Goal: Task Accomplishment & Management: Manage account settings

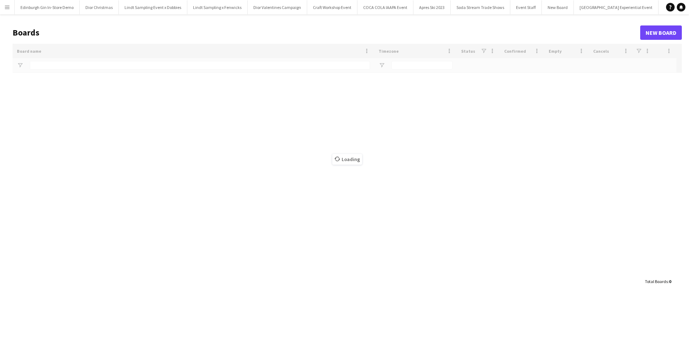
type input "**********"
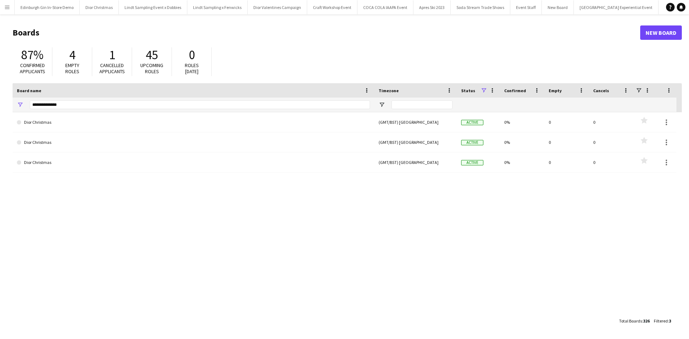
click at [9, 5] on app-icon "Menu" at bounding box center [7, 7] width 6 height 6
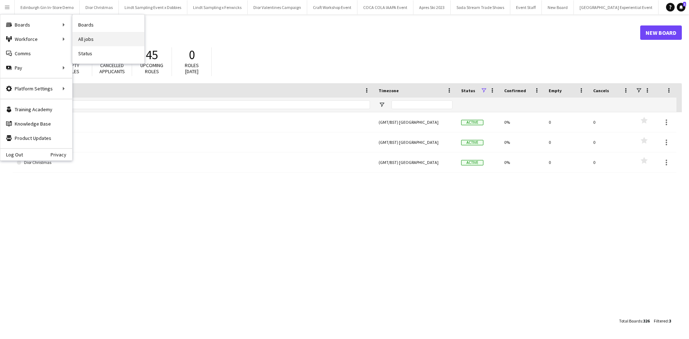
click at [137, 36] on link "All jobs" at bounding box center [109, 39] width 72 height 14
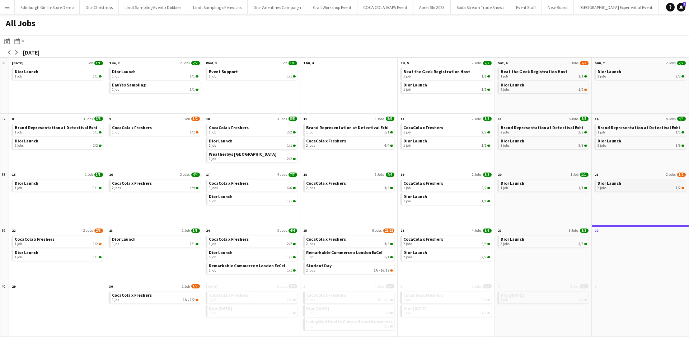
click at [610, 183] on span "Dior Launch" at bounding box center [610, 183] width 24 height 5
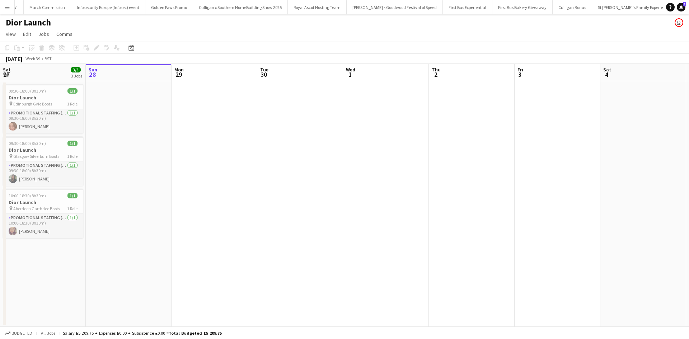
scroll to position [0, 6975]
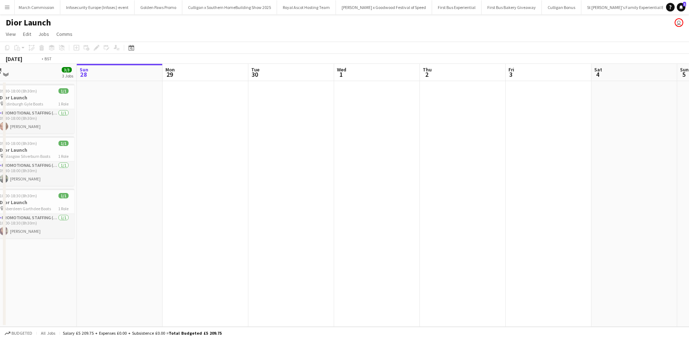
drag, startPoint x: 205, startPoint y: 245, endPoint x: 659, endPoint y: 226, distance: 454.3
click at [659, 226] on app-calendar-viewport "Thu 25 Fri 26 2/2 2 Jobs Sat 27 3/3 3 Jobs Sun 28 Mon 29 Tue 30 Wed 1 Thu 2 Fri…" at bounding box center [344, 195] width 689 height 263
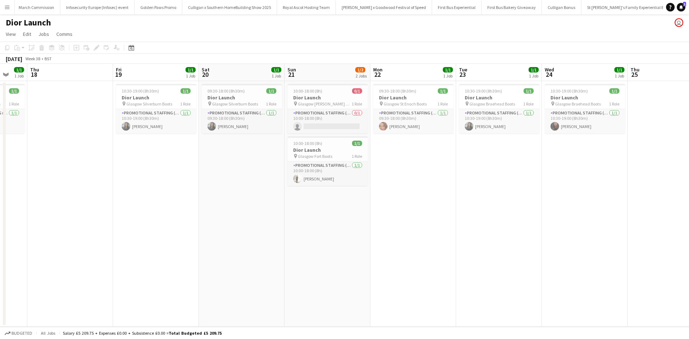
scroll to position [0, 215]
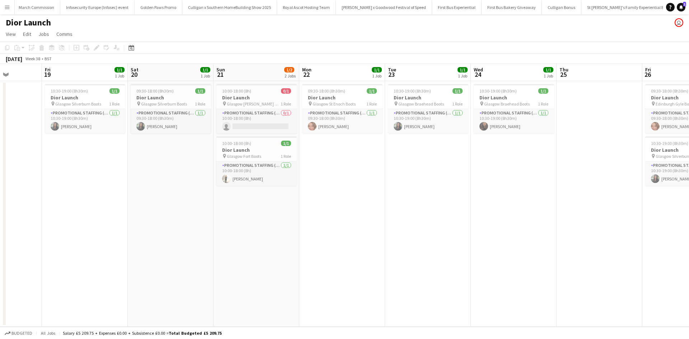
drag, startPoint x: 183, startPoint y: 231, endPoint x: 458, endPoint y: 220, distance: 274.9
click at [458, 220] on app-calendar-viewport "Tue 16 Wed 17 1/1 1 Job Thu 18 Fri 19 1/1 1 Job Sat 20 1/1 1 Job Sun 21 1/2 2 J…" at bounding box center [344, 195] width 689 height 263
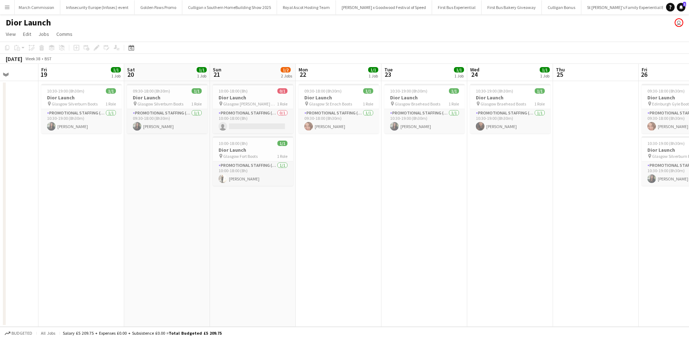
scroll to position [0, 352]
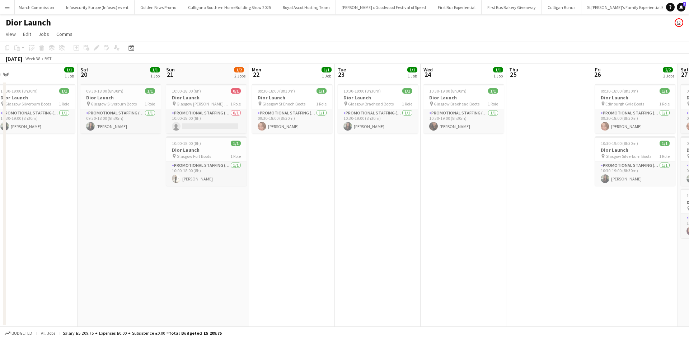
drag, startPoint x: 177, startPoint y: 235, endPoint x: 127, endPoint y: 210, distance: 56.0
click at [127, 210] on app-calendar-viewport "Mon 15 1/1 1 Job Tue 16 Wed 17 1/1 1 Job Thu 18 Fri 19 1/1 1 Job Sat 20 1/1 1 J…" at bounding box center [344, 195] width 689 height 263
click at [519, 273] on app-date-cell at bounding box center [550, 204] width 86 height 246
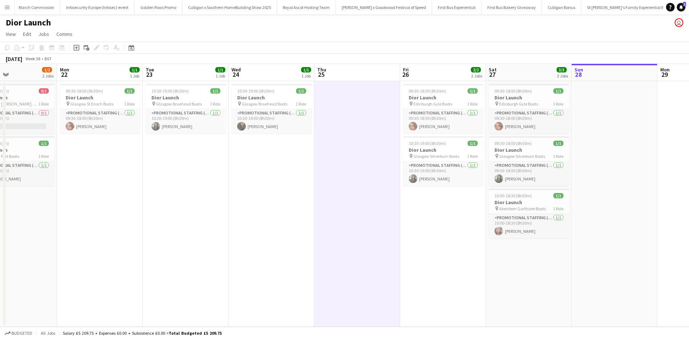
scroll to position [0, 260]
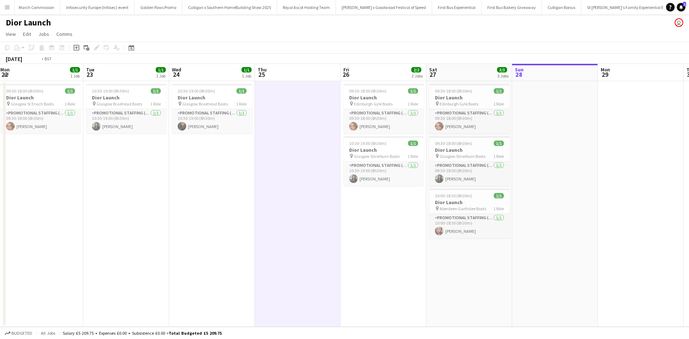
drag, startPoint x: 598, startPoint y: 273, endPoint x: 346, endPoint y: 268, distance: 252.1
click at [346, 268] on app-calendar-viewport "Fri 19 1/1 1 Job Sat 20 1/1 1 Job Sun 21 1/2 2 Jobs Mon 22 1/1 1 Job Tue 23 1/1…" at bounding box center [344, 195] width 689 height 263
click at [125, 236] on app-date-cell "10:30-19:00 (8h30m) 1/1 Dior Launch pin Glasgow Braehead Boots 1 Role Promotion…" at bounding box center [126, 204] width 86 height 246
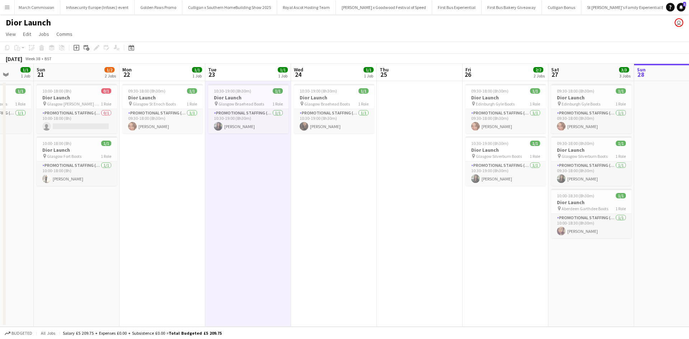
scroll to position [0, 205]
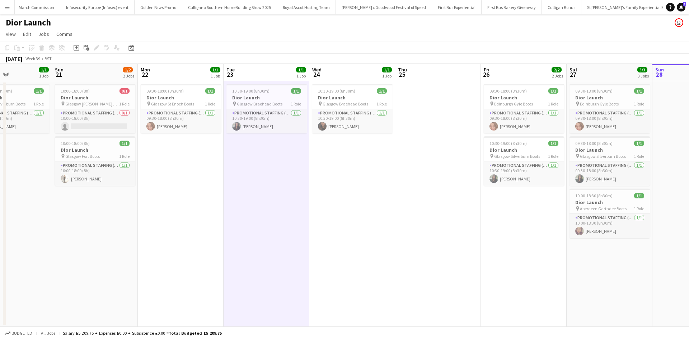
drag, startPoint x: 231, startPoint y: 232, endPoint x: 371, endPoint y: 226, distance: 140.9
click at [371, 226] on app-calendar-viewport "Thu 18 Fri 19 1/1 1 Job Sat 20 1/1 1 Job Sun 21 1/2 2 Jobs Mon 22 1/1 1 Job Tue…" at bounding box center [344, 195] width 689 height 263
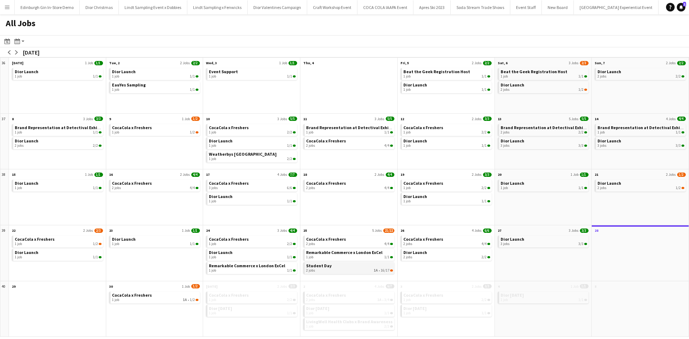
click at [325, 271] on div "2 jobs 1A • 16/17" at bounding box center [349, 271] width 87 height 4
click at [8, 10] on button "Menu" at bounding box center [7, 7] width 14 height 14
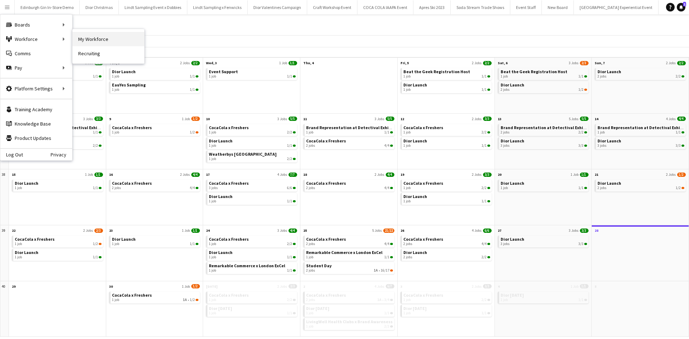
click at [87, 36] on link "My Workforce" at bounding box center [109, 39] width 72 height 14
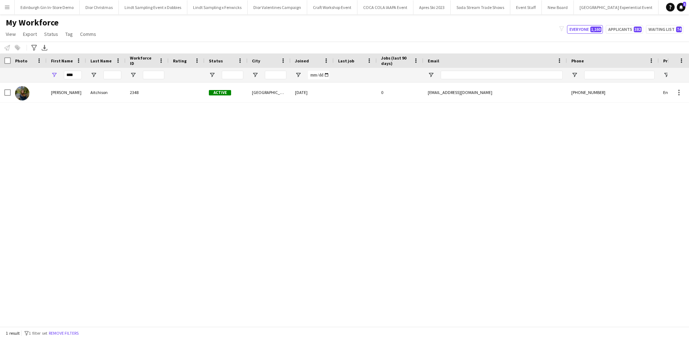
drag, startPoint x: 81, startPoint y: 73, endPoint x: 56, endPoint y: 70, distance: 25.7
click at [56, 70] on div "****" at bounding box center [67, 75] width 40 height 14
drag, startPoint x: 79, startPoint y: 73, endPoint x: 56, endPoint y: 71, distance: 23.8
click at [56, 71] on div "****" at bounding box center [67, 75] width 40 height 14
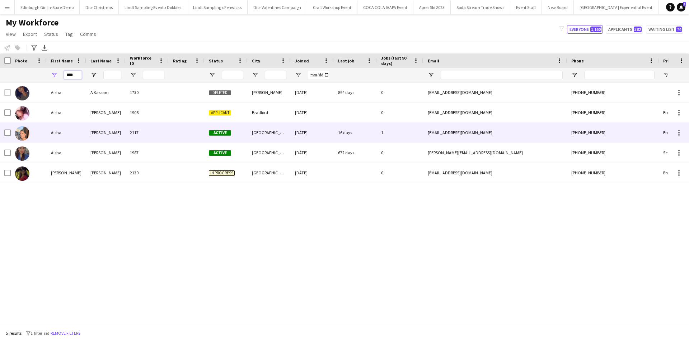
type input "****"
click at [62, 134] on div "Aisha" at bounding box center [67, 133] width 40 height 20
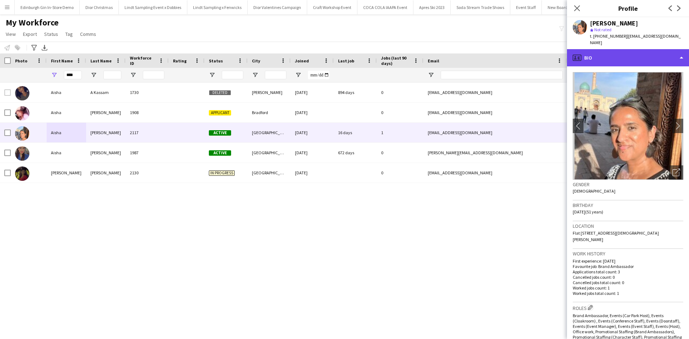
click at [624, 52] on div "profile Bio" at bounding box center [628, 57] width 122 height 17
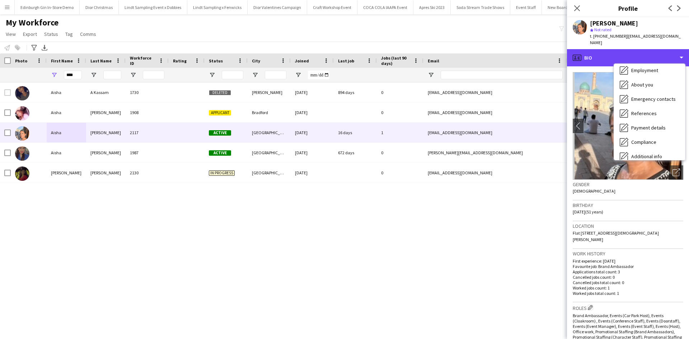
scroll to position [82, 0]
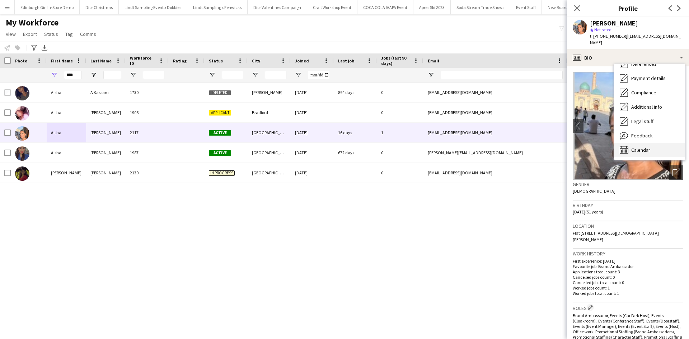
click at [635, 147] on span "Calendar" at bounding box center [641, 150] width 19 height 6
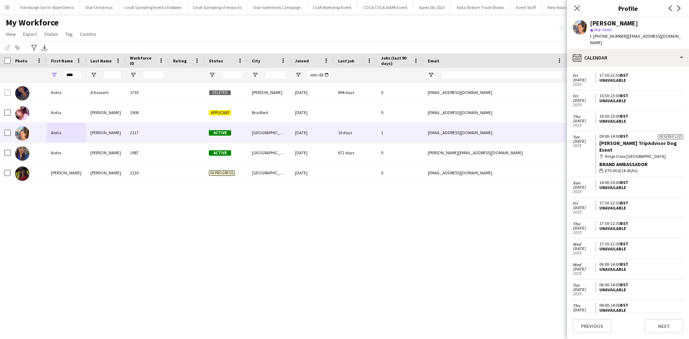
scroll to position [119, 0]
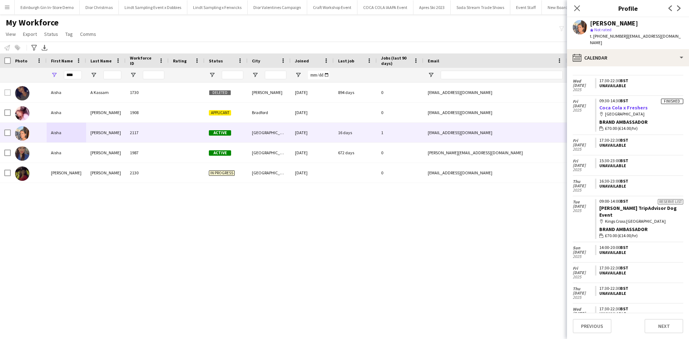
click at [638, 104] on link "Coca Cola x Freshers" at bounding box center [624, 107] width 48 height 6
click at [6, 9] on app-icon "Menu" at bounding box center [7, 7] width 6 height 6
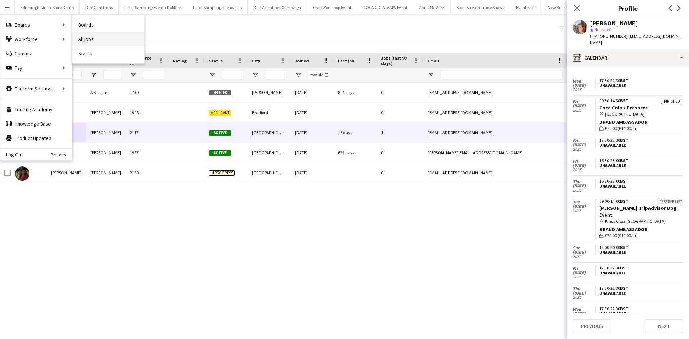
click at [90, 36] on link "All jobs" at bounding box center [109, 39] width 72 height 14
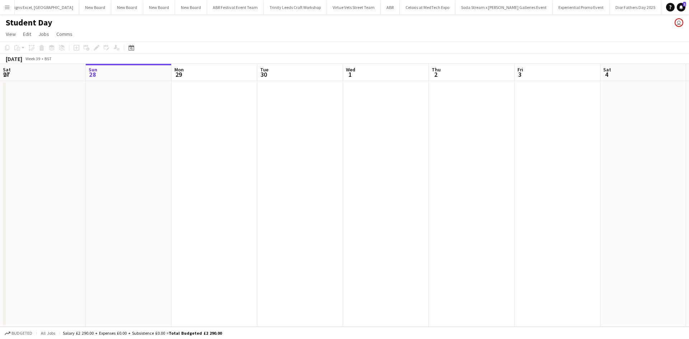
scroll to position [0, 6571]
click at [11, 7] on button "Menu" at bounding box center [7, 7] width 14 height 14
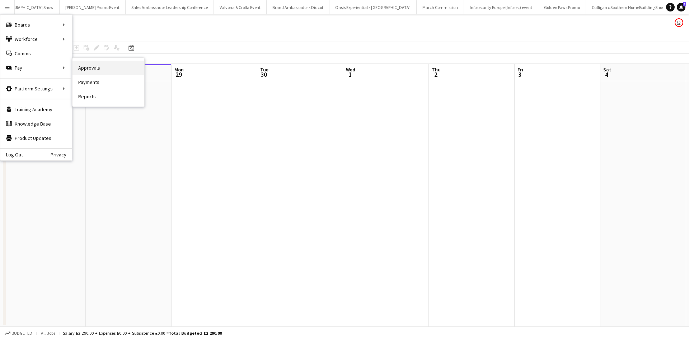
click at [92, 70] on link "Approvals" at bounding box center [109, 68] width 72 height 14
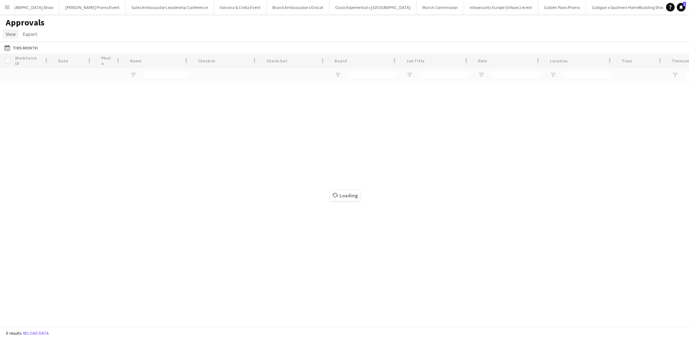
type input "*****"
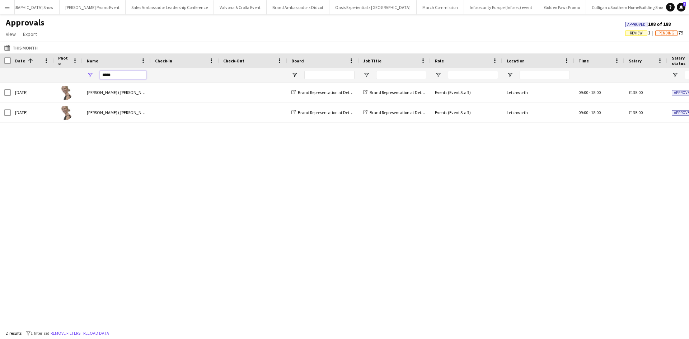
drag, startPoint x: 122, startPoint y: 73, endPoint x: 95, endPoint y: 71, distance: 26.6
click at [96, 71] on div "*****" at bounding box center [117, 75] width 68 height 14
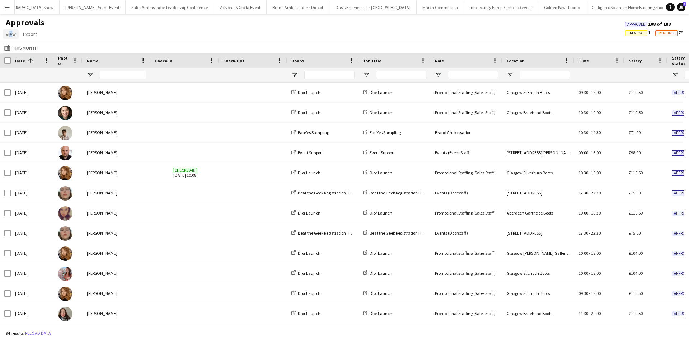
click at [9, 37] on span "View" at bounding box center [11, 34] width 10 height 6
click at [90, 32] on div "Approvals View Customise view Customise filters Reset Filters Reset View Reset …" at bounding box center [344, 29] width 689 height 24
click at [38, 33] on link "Export" at bounding box center [30, 33] width 20 height 9
click at [45, 50] on span "Export as XLSX" at bounding box center [41, 49] width 31 height 6
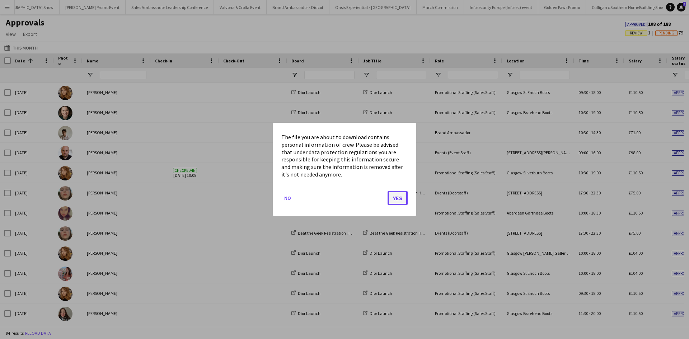
click at [395, 197] on button "Yes" at bounding box center [398, 198] width 20 height 14
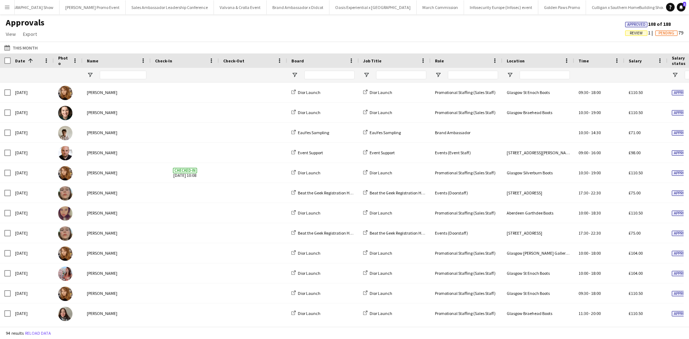
click at [11, 6] on button "Menu" at bounding box center [7, 7] width 14 height 14
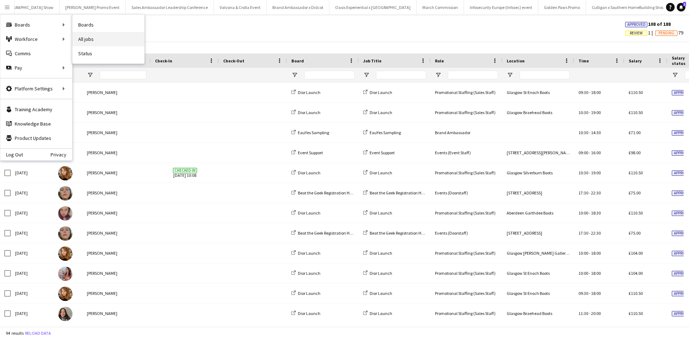
click at [92, 34] on link "All jobs" at bounding box center [109, 39] width 72 height 14
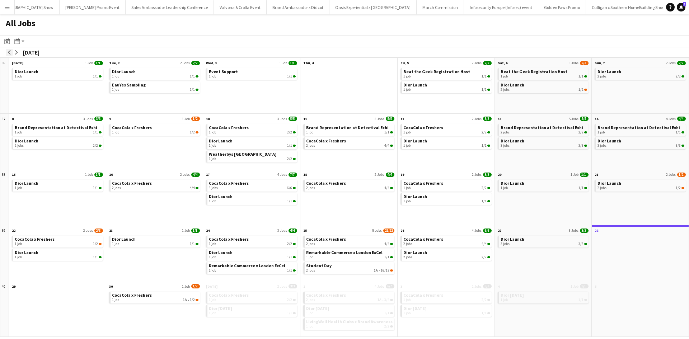
click at [9, 54] on app-icon "arrow-left" at bounding box center [9, 52] width 4 height 4
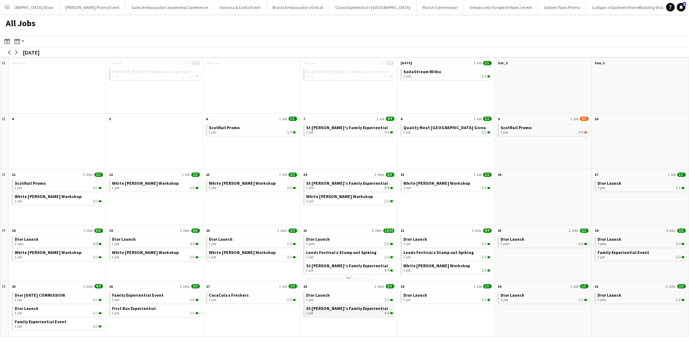
click at [360, 309] on span "St [PERSON_NAME]'s Family Experiential Event" at bounding box center [353, 308] width 94 height 5
click at [424, 298] on div "1 job 1/1" at bounding box center [447, 300] width 87 height 4
click at [8, 6] on app-icon "Menu" at bounding box center [7, 7] width 6 height 6
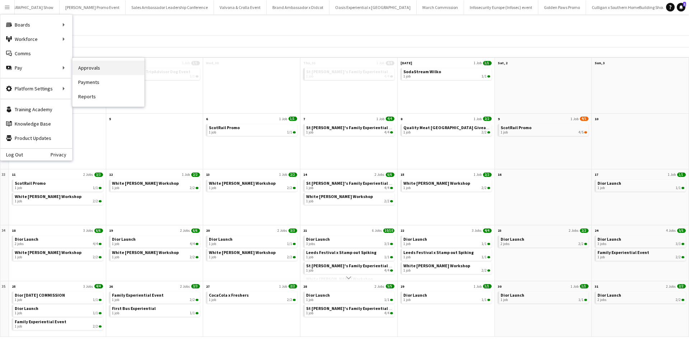
click at [86, 67] on link "Approvals" at bounding box center [109, 68] width 72 height 14
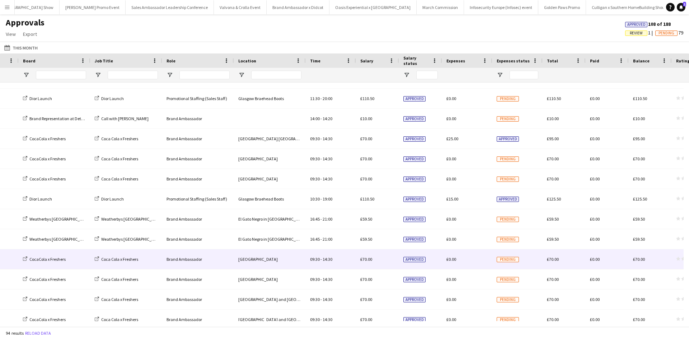
scroll to position [215, 0]
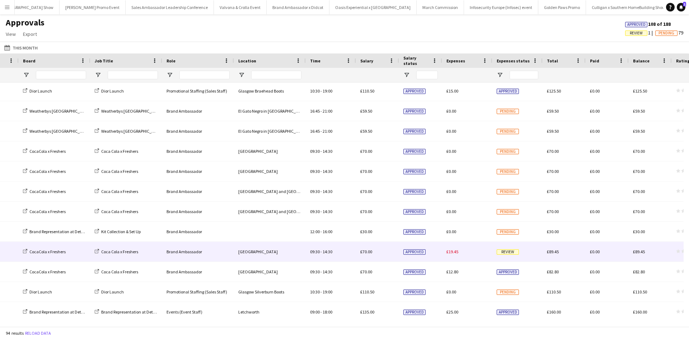
click at [512, 251] on span "Review" at bounding box center [508, 252] width 22 height 5
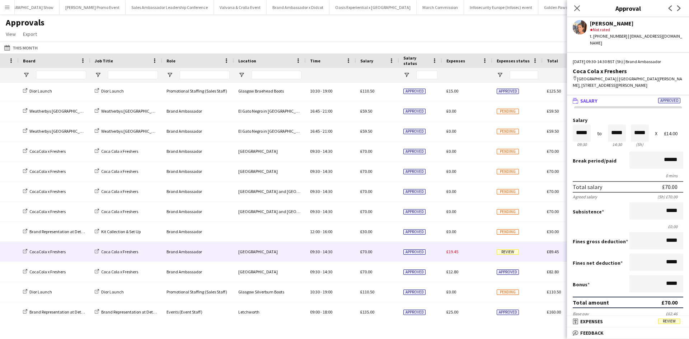
click at [672, 319] on span "Review" at bounding box center [670, 321] width 22 height 5
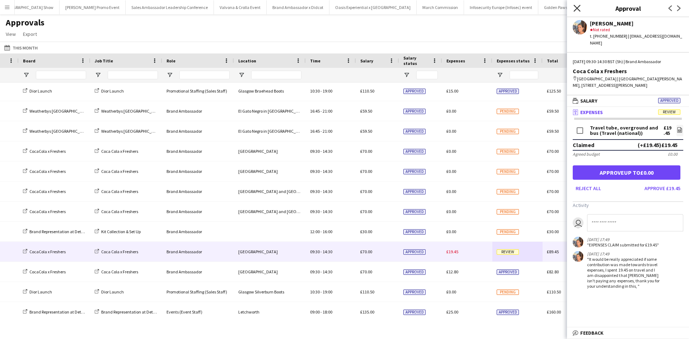
click at [574, 6] on icon "Close pop-in" at bounding box center [577, 8] width 7 height 7
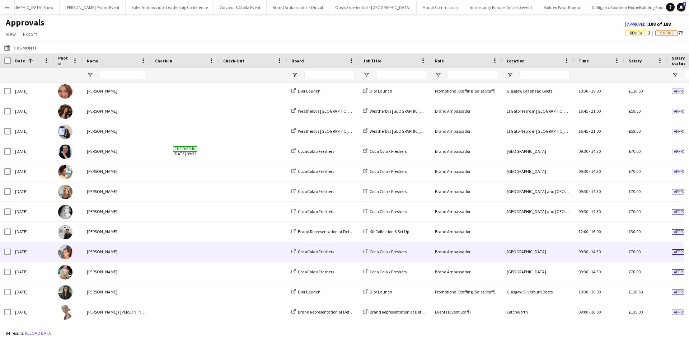
click at [96, 253] on div "[PERSON_NAME]" at bounding box center [117, 252] width 68 height 20
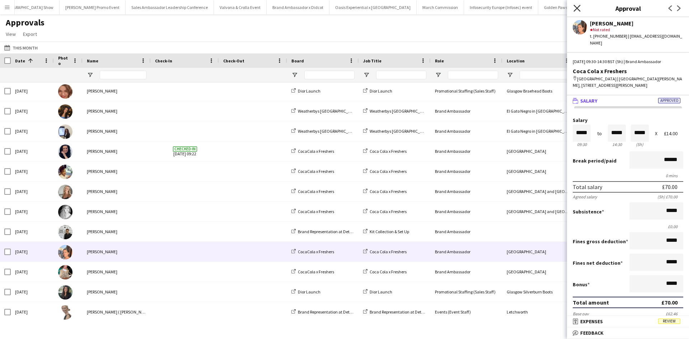
click at [577, 6] on icon "Close pop-in" at bounding box center [577, 8] width 7 height 7
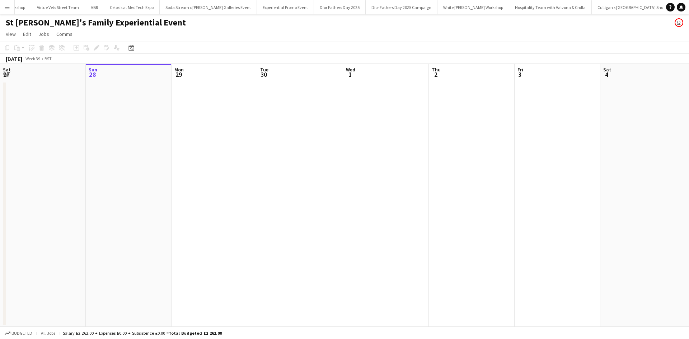
scroll to position [0, 195]
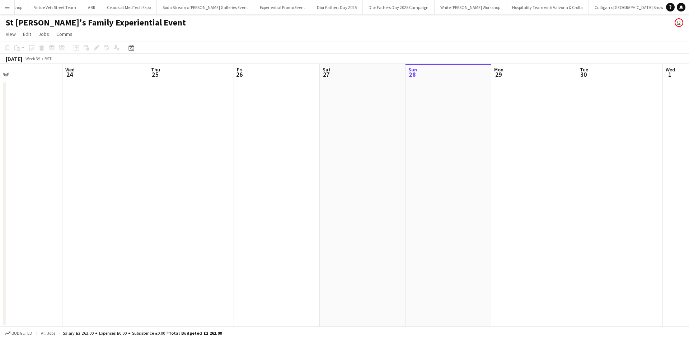
drag, startPoint x: 178, startPoint y: 284, endPoint x: 408, endPoint y: 254, distance: 231.1
click at [549, 245] on app-calendar-viewport "Sun 21 Mon 22 Tue 23 Wed 24 Thu 25 Fri 26 Sat 27 Sun 28 Mon 29 Tue 30 Wed 1 Thu…" at bounding box center [344, 195] width 689 height 263
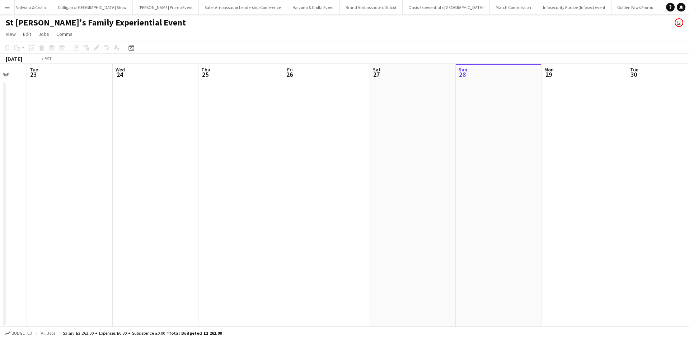
scroll to position [0, 221]
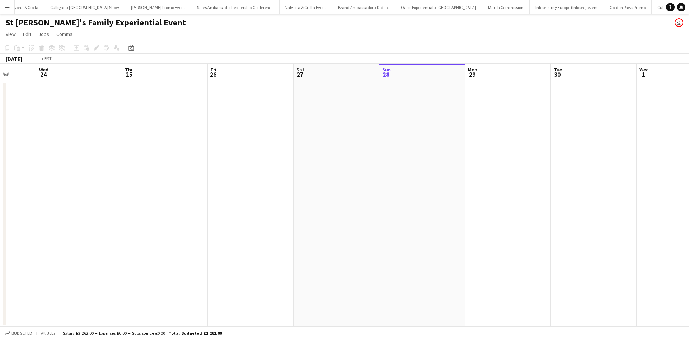
drag, startPoint x: 216, startPoint y: 252, endPoint x: 463, endPoint y: 218, distance: 249.3
click at [483, 214] on app-calendar-viewport "Sun 21 Mon 22 Tue 23 Wed 24 Thu 25 Fri 26 Sat 27 Sun 28 Mon 29 Tue 30 Wed 1 Thu…" at bounding box center [344, 195] width 689 height 263
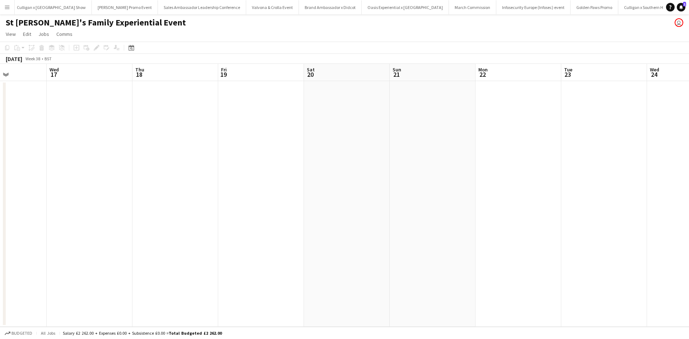
drag, startPoint x: 183, startPoint y: 233, endPoint x: 471, endPoint y: 205, distance: 289.4
click at [470, 205] on app-calendar-viewport "Sun 14 Mon 15 Tue 16 Wed 17 Thu 18 Fri 19 Sat 20 Sun 21 Mon 22 Tue 23 Wed 24 Th…" at bounding box center [344, 195] width 689 height 263
drag, startPoint x: 192, startPoint y: 233, endPoint x: 499, endPoint y: 210, distance: 308.3
click at [499, 210] on app-calendar-viewport "Sun 14 Mon 15 Tue 16 Wed 17 Thu 18 Fri 19 Sat 20 Sun 21 Mon 22 Tue 23 Wed 24 Th…" at bounding box center [344, 195] width 689 height 263
drag, startPoint x: 206, startPoint y: 237, endPoint x: 484, endPoint y: 212, distance: 278.8
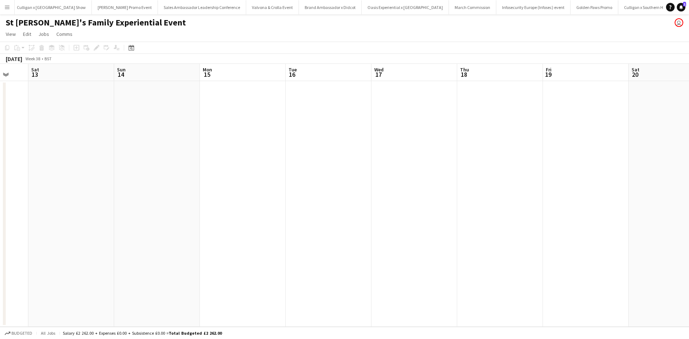
click at [484, 212] on app-calendar-viewport "Wed 10 Thu 11 Fri 12 Sat 13 Sun 14 Mon 15 Tue 16 Wed 17 Thu 18 Fri 19 Sat 20 Su…" at bounding box center [344, 195] width 689 height 263
drag, startPoint x: 179, startPoint y: 227, endPoint x: 492, endPoint y: 209, distance: 313.3
click at [492, 209] on app-calendar-viewport "Sun 7 Mon 8 Tue 9 Wed 10 Thu 11 Fri 12 Sat 13 Sun 14 Mon 15 Tue 16 Wed 17 Thu 1…" at bounding box center [344, 195] width 689 height 263
drag, startPoint x: 178, startPoint y: 226, endPoint x: 455, endPoint y: 208, distance: 277.8
click at [456, 208] on app-calendar-viewport "Thu 4 Fri 5 Sat 6 Sun 7 Mon 8 Tue 9 Wed 10 Thu 11 Fri 12 Sat 13 Sun 14 Mon 15 T…" at bounding box center [344, 195] width 689 height 263
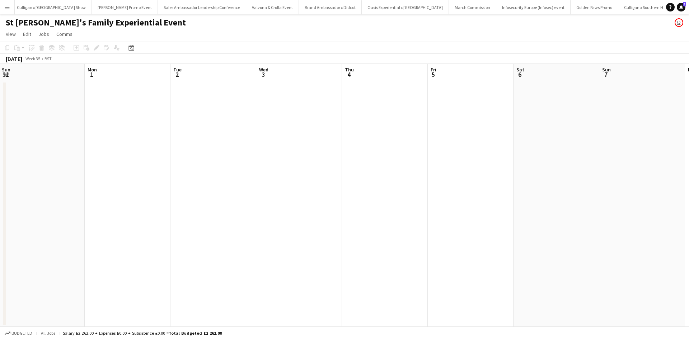
drag, startPoint x: 215, startPoint y: 230, endPoint x: 495, endPoint y: 214, distance: 279.8
click at [495, 214] on app-calendar-viewport "Fri 29 Sat 30 Sun 31 Mon 1 Tue 2 Wed 3 Thu 4 Fri 5 Sat 6 Sun 7 Mon 8 Tue 9 Wed …" at bounding box center [344, 195] width 689 height 263
drag, startPoint x: 207, startPoint y: 233, endPoint x: 492, endPoint y: 208, distance: 286.5
click at [492, 208] on app-calendar-viewport "Thu 28 4/4 1 Job Fri 29 Sat 30 Sun 31 Mon 1 Tue 2 Wed 3 Thu 4 Fri 5 Sat 6 Sun 7…" at bounding box center [344, 195] width 689 height 263
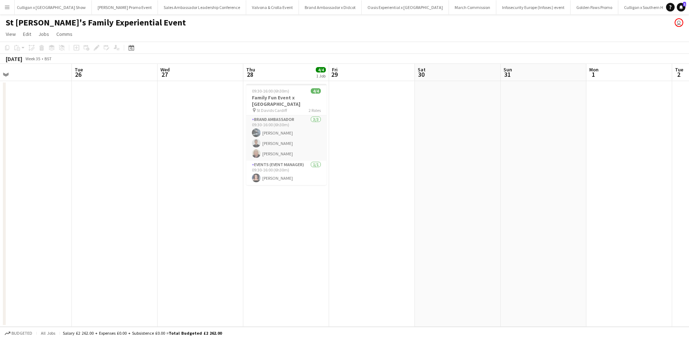
click at [369, 212] on app-calendar-viewport "Sat 23 Sun 24 Mon 25 Tue 26 Wed 27 Thu 28 4/4 1 Job Fri 29 Sat 30 Sun 31 Mon 1 …" at bounding box center [344, 195] width 689 height 263
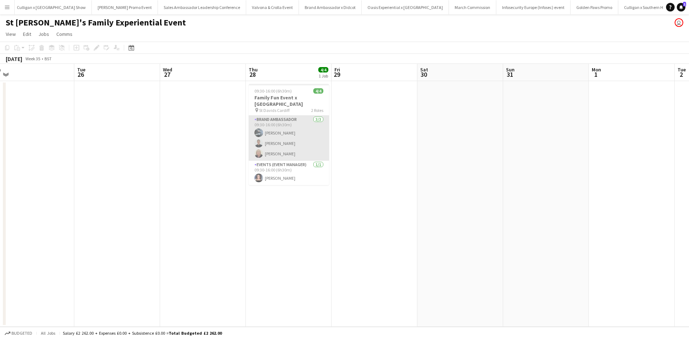
click at [285, 128] on app-card-role "Brand Ambassador 3/3 09:30-16:00 (6h30m) Lewis Jones Sarah McHarg Christine Wat…" at bounding box center [289, 138] width 80 height 45
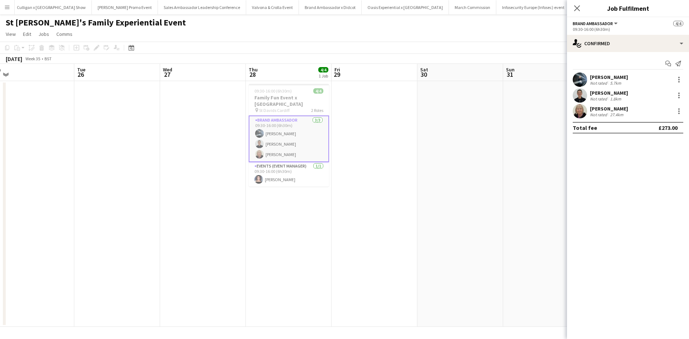
click at [610, 75] on div "Lewis Jones" at bounding box center [609, 77] width 38 height 6
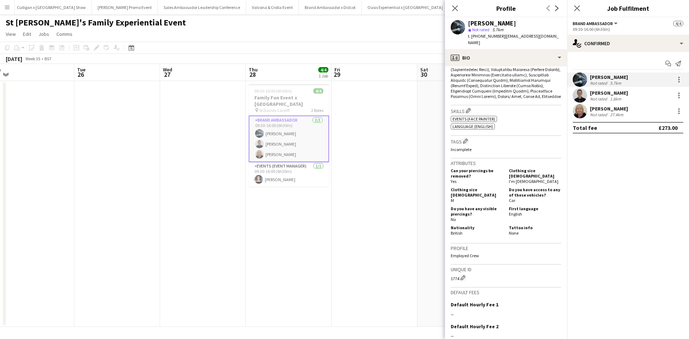
scroll to position [395, 0]
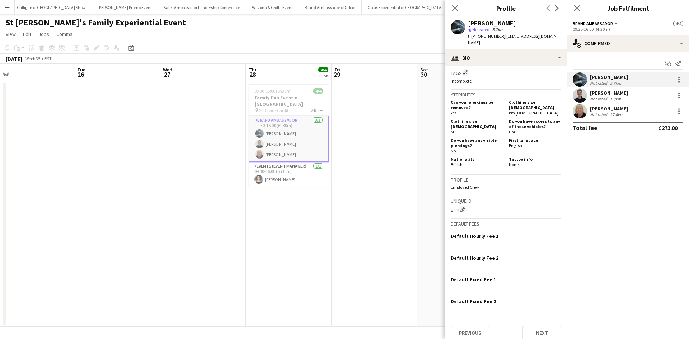
click at [383, 111] on app-date-cell at bounding box center [375, 204] width 86 height 246
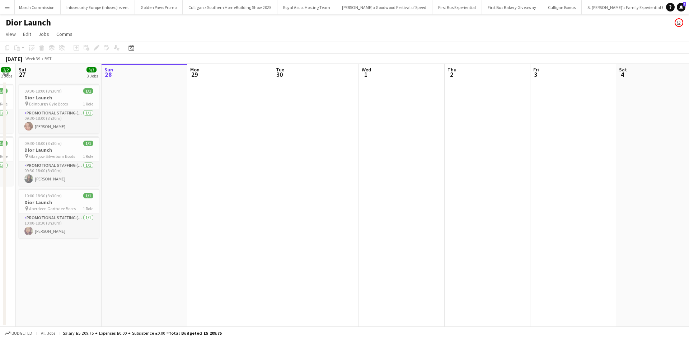
scroll to position [0, 155]
drag, startPoint x: 173, startPoint y: 278, endPoint x: 190, endPoint y: 275, distance: 16.7
click at [190, 275] on app-calendar-viewport "Thu 25 Fri 26 2/2 2 Jobs Sat 27 3/3 3 Jobs Sun 28 Mon 29 Tue 30 Wed 1 Thu 2 Fri…" at bounding box center [344, 195] width 689 height 263
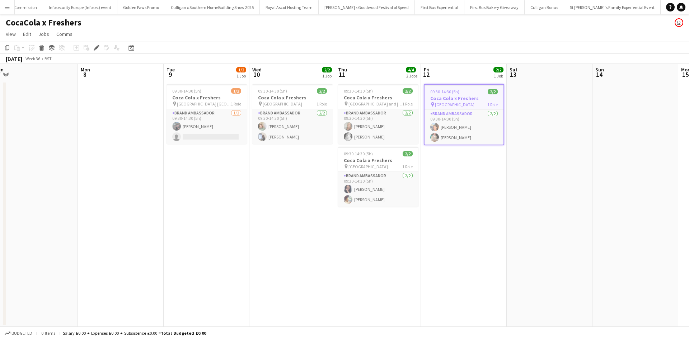
scroll to position [0, 220]
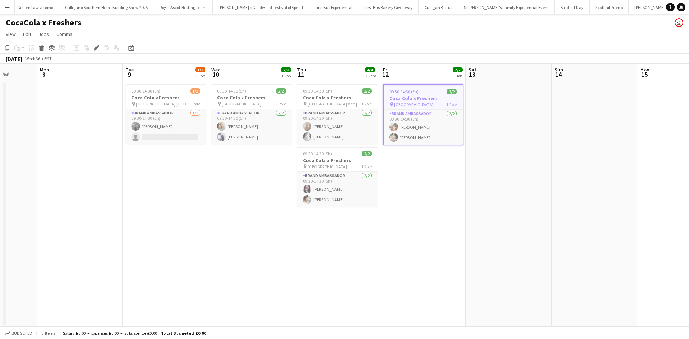
drag, startPoint x: 169, startPoint y: 246, endPoint x: 539, endPoint y: 236, distance: 370.0
click at [539, 236] on app-calendar-viewport "Fri 5 Sat 6 Sun 7 Mon 8 Tue 9 1/2 1 Job Wed 10 2/2 1 Job Thu 11 4/4 2 Jobs Fri …" at bounding box center [344, 195] width 689 height 263
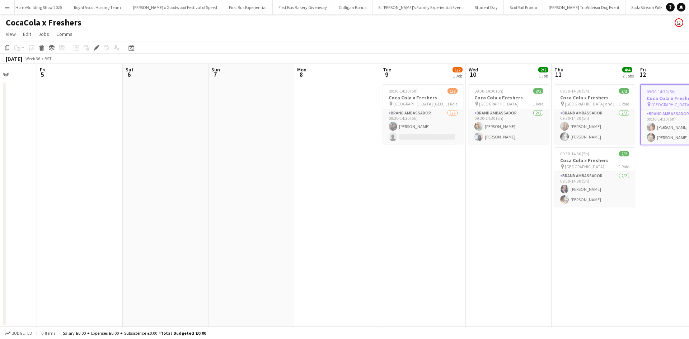
scroll to position [0, 7185]
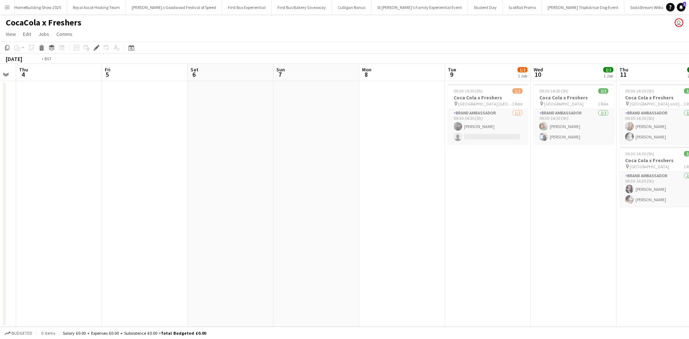
drag, startPoint x: 190, startPoint y: 251, endPoint x: 520, endPoint y: 241, distance: 329.5
click at [520, 241] on app-calendar-viewport "Tue 2 Wed 3 Thu 4 Fri 5 Sat 6 Sun 7 Mon 8 Tue 9 1/2 1 Job Wed 10 2/2 1 Job Thu …" at bounding box center [344, 195] width 689 height 263
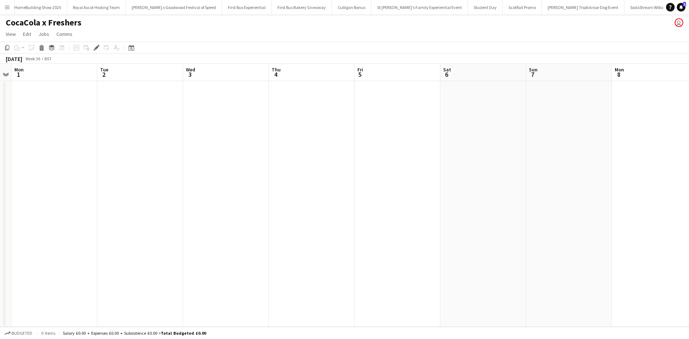
drag, startPoint x: 185, startPoint y: 252, endPoint x: 505, endPoint y: 233, distance: 321.2
click at [508, 232] on app-calendar-viewport "Sat 30 Sun 31 Mon 1 Tue 2 Wed 3 Thu 4 Fri 5 Sat 6 Sun 7 Mon 8 Tue 9 1/2 1 Job W…" at bounding box center [344, 195] width 689 height 263
drag, startPoint x: 123, startPoint y: 256, endPoint x: 409, endPoint y: 235, distance: 286.6
click at [409, 235] on app-calendar-viewport "Tue 26 Wed 27 2/2 1 Job Thu 28 Fri 29 Sat 30 Sun 31 Mon 1 Tue 2 Wed 3 Thu 4 Fri…" at bounding box center [344, 195] width 689 height 263
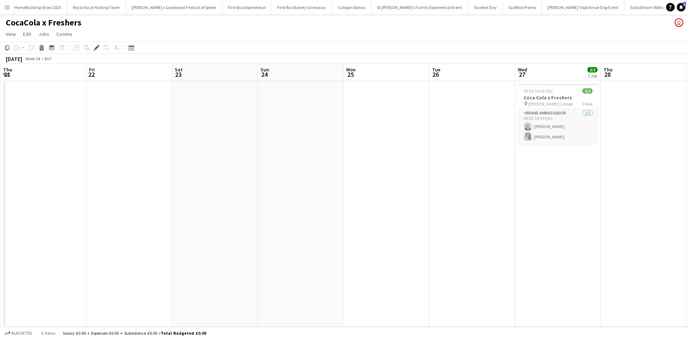
drag, startPoint x: 147, startPoint y: 245, endPoint x: 453, endPoint y: 230, distance: 306.7
click at [453, 230] on app-calendar-viewport "Tue 19 Wed 20 Thu 21 Fri 22 Sat 23 Sun 24 Mon 25 Tue 26 Wed 27 2/2 1 Job Thu 28…" at bounding box center [344, 195] width 689 height 263
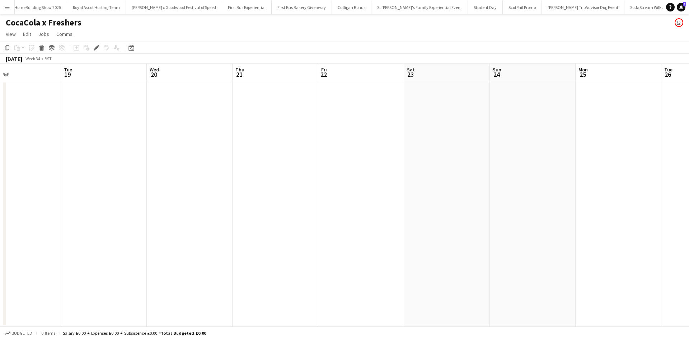
drag, startPoint x: 165, startPoint y: 240, endPoint x: 390, endPoint y: 222, distance: 225.8
click at [390, 222] on app-calendar-viewport "Sat 16 Sun 17 Mon 18 Tue 19 Wed 20 Thu 21 Fri 22 Sat 23 Sun 24 Mon 25 Tue 26 We…" at bounding box center [344, 195] width 689 height 263
drag, startPoint x: 175, startPoint y: 239, endPoint x: 387, endPoint y: 231, distance: 212.4
click at [417, 223] on app-calendar-viewport "Thu 14 Fri 15 Sat 16 Sun 17 Mon 18 Tue 19 Wed 20 Thu 21 Fri 22 Sat 23 Sun 24 Mo…" at bounding box center [344, 195] width 689 height 263
drag, startPoint x: 134, startPoint y: 244, endPoint x: 421, endPoint y: 227, distance: 287.5
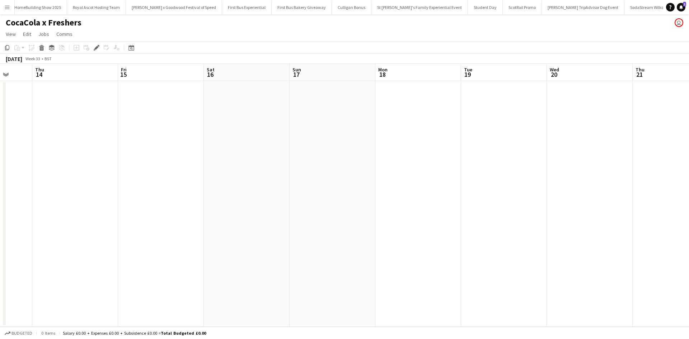
click at [421, 227] on app-calendar-viewport "Mon 11 Tue 12 Wed 13 Thu 14 Fri 15 Sat 16 Sun 17 Mon 18 Tue 19 Wed 20 Thu 21 Fr…" at bounding box center [344, 195] width 689 height 263
drag, startPoint x: 115, startPoint y: 241, endPoint x: 377, endPoint y: 230, distance: 262.0
click at [376, 230] on app-calendar-viewport "Sun 10 Mon 11 Tue 12 Wed 13 Thu 14 Fri 15 Sat 16 Sun 17 Mon 18 Tue 19 Wed 20 Th…" at bounding box center [344, 195] width 689 height 263
drag, startPoint x: 53, startPoint y: 254, endPoint x: 189, endPoint y: 251, distance: 135.8
click at [152, 251] on app-calendar-viewport "Mon 4 Tue 5 Wed 6 Thu 7 Fri 8 Sat 9 Sun 10 Mon 11 Tue 12 Wed 13 Thu 14 Fri 15 S…" at bounding box center [344, 195] width 689 height 263
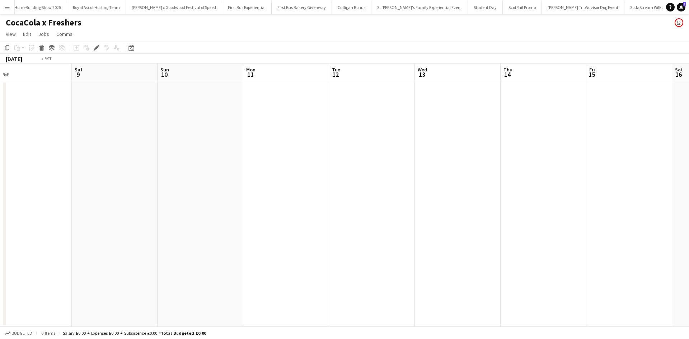
drag, startPoint x: 497, startPoint y: 254, endPoint x: 177, endPoint y: 242, distance: 320.2
click at [171, 242] on app-calendar-viewport "Mon 4 Tue 5 Wed 6 Thu 7 Fri 8 Sat 9 Sun 10 Mon 11 Tue 12 Wed 13 Thu 14 Fri 15 S…" at bounding box center [344, 195] width 689 height 263
drag, startPoint x: 426, startPoint y: 240, endPoint x: 261, endPoint y: 231, distance: 165.1
click at [256, 230] on app-calendar-viewport "Sat 9 Sun 10 Mon 11 Tue 12 Wed 13 Thu 14 Fri 15 Sat 16 Sun 17 Mon 18 Tue 19 Wed…" at bounding box center [344, 195] width 689 height 263
drag, startPoint x: 381, startPoint y: 236, endPoint x: 184, endPoint y: 227, distance: 197.3
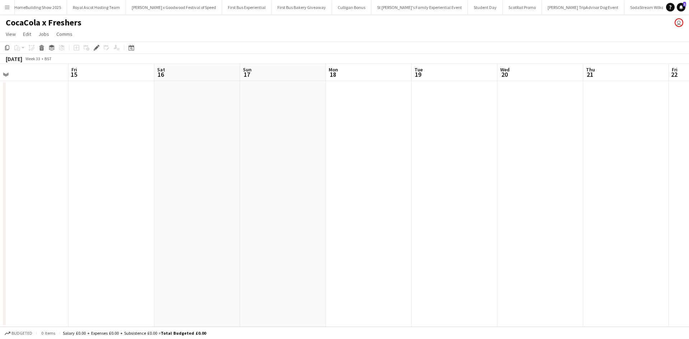
click at [193, 228] on app-calendar-viewport "Mon 11 Tue 12 Wed 13 Thu 14 Fri 15 Sat 16 Sun 17 Mon 18 Tue 19 Wed 20 Thu 21 Fr…" at bounding box center [344, 195] width 689 height 263
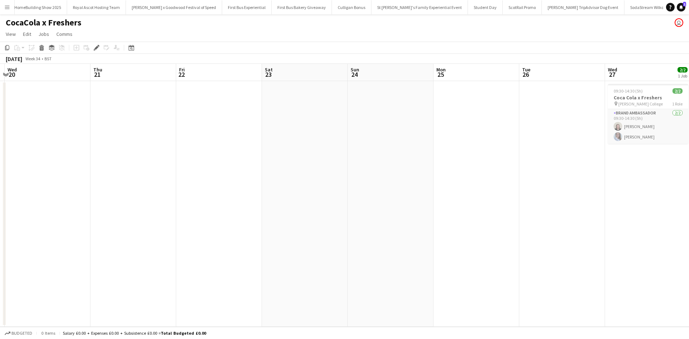
drag, startPoint x: 270, startPoint y: 237, endPoint x: 580, endPoint y: 251, distance: 310.6
click at [251, 237] on app-calendar-viewport "Sat 16 Sun 17 Mon 18 Tue 19 Wed 20 Thu 21 Fri 22 Sat 23 Sun 24 Mon 25 Tue 26 We…" at bounding box center [344, 195] width 689 height 263
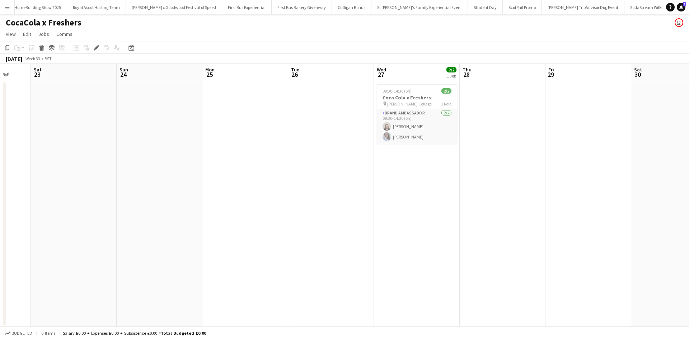
drag, startPoint x: 331, startPoint y: 238, endPoint x: 292, endPoint y: 237, distance: 39.1
click at [291, 237] on app-calendar-viewport "Wed 20 Thu 21 Fri 22 Sat 23 Sun 24 Mon 25 Tue 26 Wed 27 2/2 1 Job Thu 28 Fri 29…" at bounding box center [344, 195] width 689 height 263
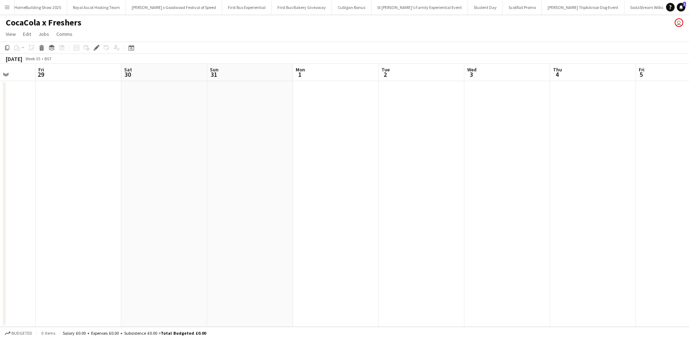
drag, startPoint x: 459, startPoint y: 246, endPoint x: 47, endPoint y: 228, distance: 412.2
click at [47, 228] on app-calendar-viewport "Mon 25 Tue 26 Wed 27 2/2 1 Job Thu 28 Fri 29 Sat 30 Sun 31 Mon 1 Tue 2 Wed 3 Th…" at bounding box center [344, 195] width 689 height 263
drag, startPoint x: 452, startPoint y: 249, endPoint x: 319, endPoint y: 245, distance: 132.9
click at [143, 236] on app-calendar-viewport "Mon 25 Tue 26 Wed 27 2/2 1 Job Thu 28 Fri 29 Sat 30 Sun 31 Mon 1 Tue 2 Wed 3 Th…" at bounding box center [344, 195] width 689 height 263
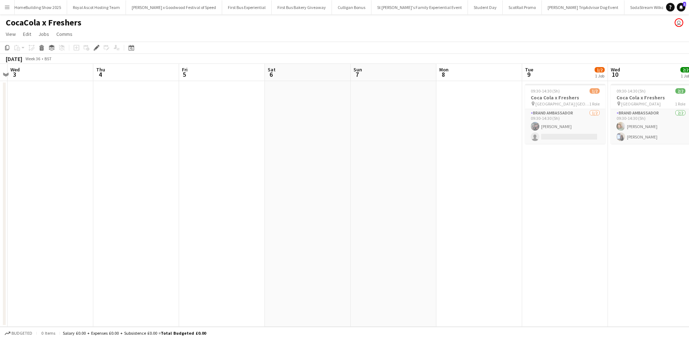
drag, startPoint x: 495, startPoint y: 259, endPoint x: 341, endPoint y: 241, distance: 154.7
click at [185, 237] on app-calendar-viewport "Sat 30 Sun 31 Mon 1 Tue 2 Wed 3 Thu 4 Fri 5 Sat 6 Sun 7 Mon 8 Tue 9 1/2 1 Job W…" at bounding box center [344, 195] width 689 height 263
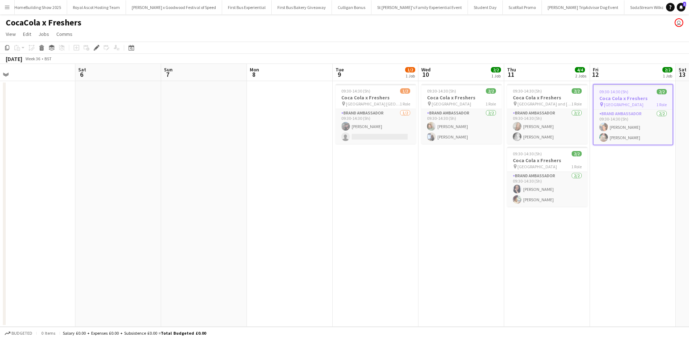
click at [173, 235] on app-calendar-viewport "Mon 1 Tue 2 Wed 3 Thu 4 Fri 5 Sat 6 Sun 7 Mon 8 Tue 9 1/2 1 Job Wed 10 2/2 1 Jo…" at bounding box center [344, 195] width 689 height 263
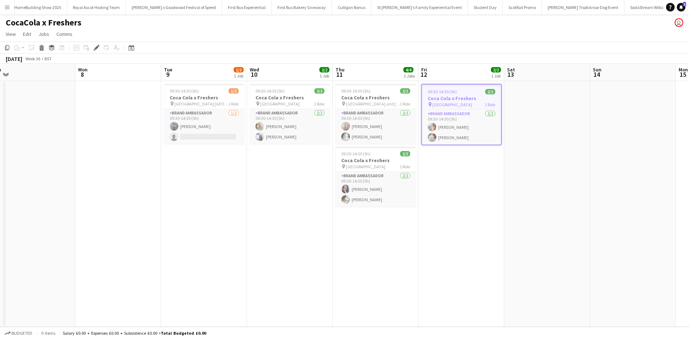
scroll to position [0, 355]
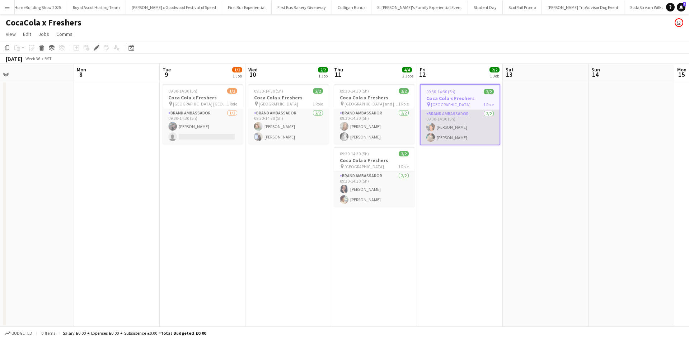
click at [452, 125] on app-card-role "Brand Ambassador 2/2 09:30-14:30 (5h) Aisha Patel Viktorija Zlatkute" at bounding box center [460, 127] width 79 height 35
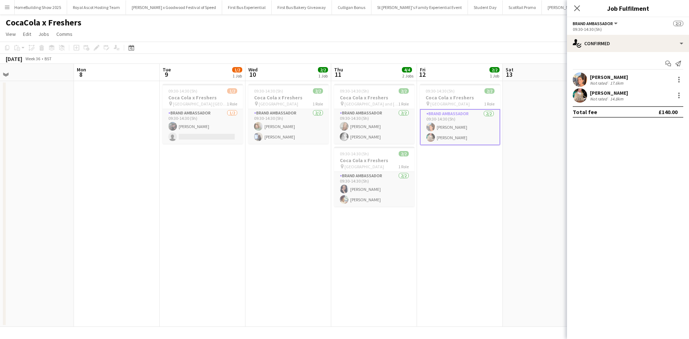
click at [679, 74] on div "Aisha Patel Not rated 17.6km" at bounding box center [628, 80] width 122 height 14
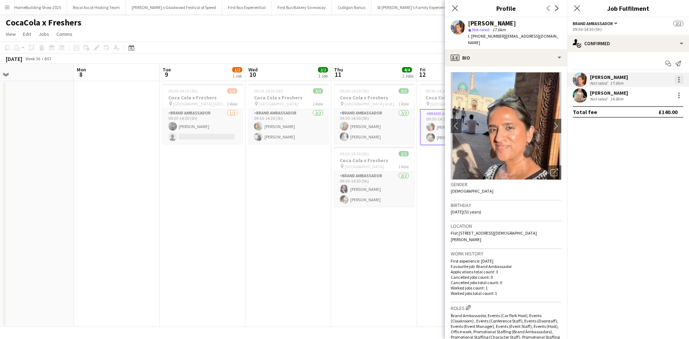
click at [678, 79] on div at bounding box center [679, 79] width 9 height 9
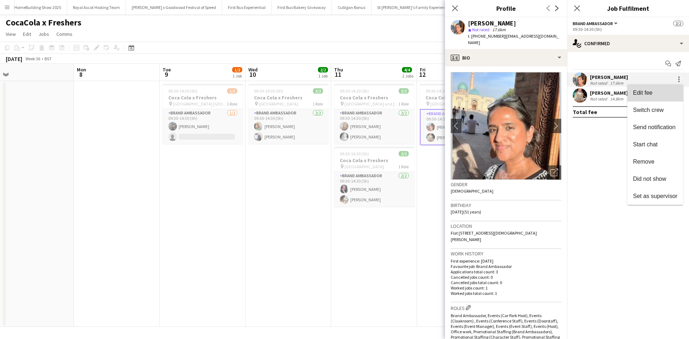
click at [659, 97] on button "Edit fee" at bounding box center [656, 92] width 56 height 17
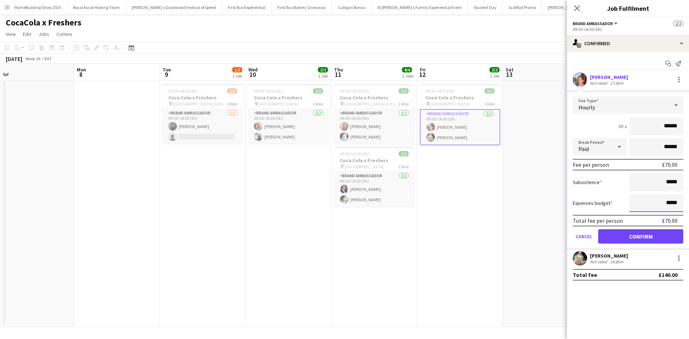
click at [667, 202] on input "*****" at bounding box center [657, 203] width 54 height 18
type input "******"
click at [656, 236] on button "Confirm" at bounding box center [641, 236] width 85 height 14
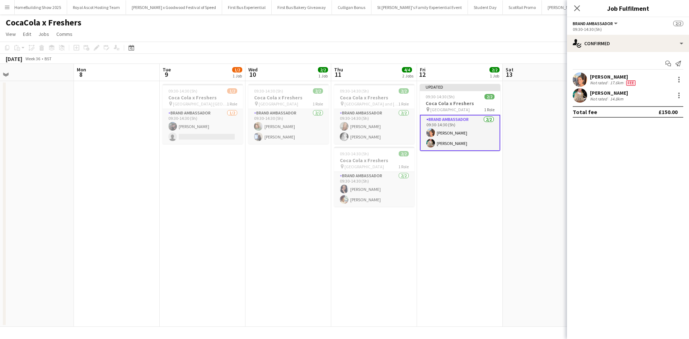
click at [507, 233] on app-date-cell at bounding box center [546, 204] width 86 height 246
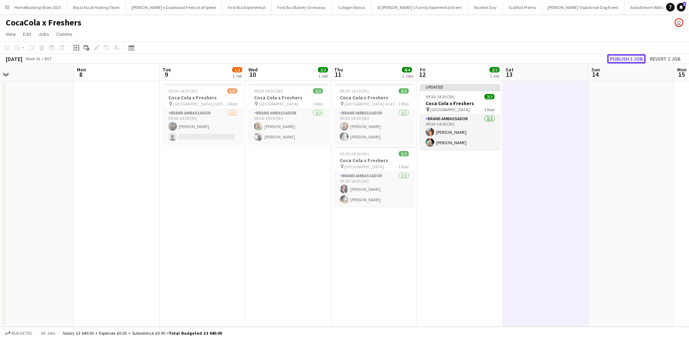
click at [625, 62] on button "Publish 1 job" at bounding box center [627, 58] width 38 height 9
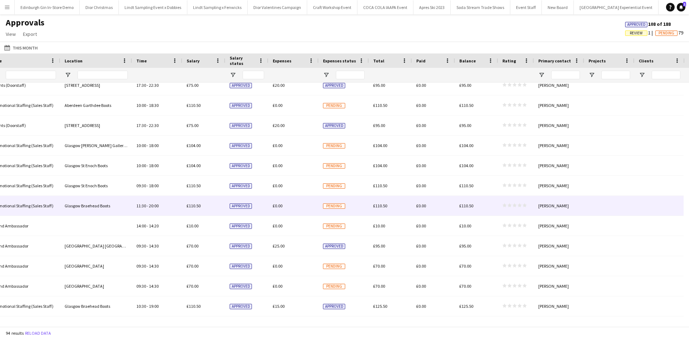
scroll to position [195, 0]
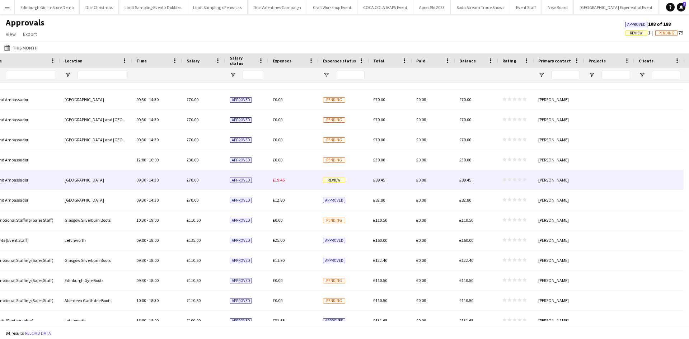
click at [333, 183] on span "Review" at bounding box center [334, 180] width 22 height 5
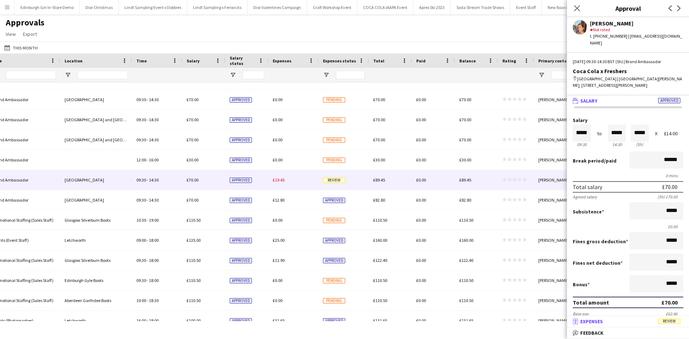
click at [670, 320] on span "Review" at bounding box center [670, 321] width 22 height 5
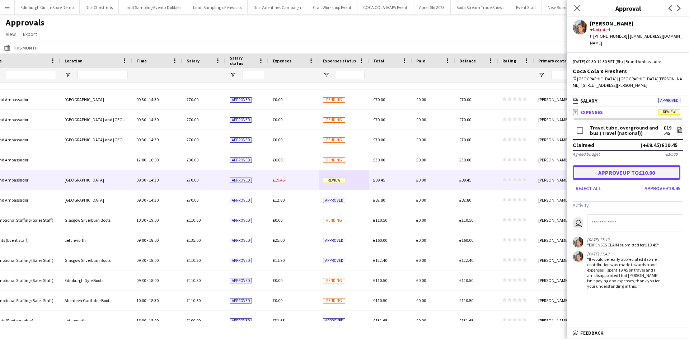
click at [645, 167] on button "Approve up to £10.00" at bounding box center [627, 173] width 108 height 14
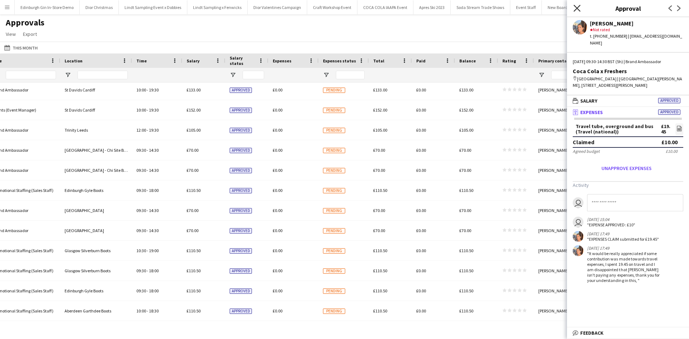
click at [577, 8] on icon at bounding box center [577, 8] width 7 height 7
